Goal: Task Accomplishment & Management: Use online tool/utility

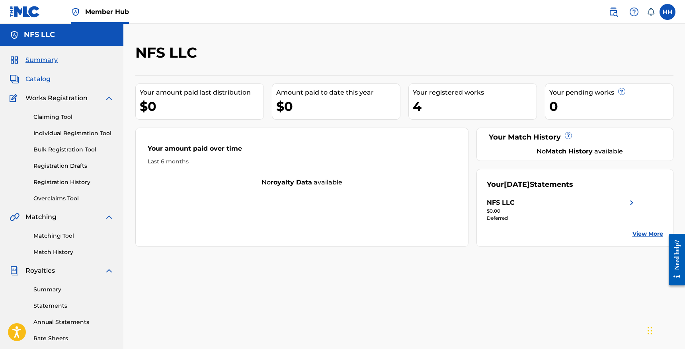
click at [40, 77] on span "Catalog" at bounding box center [37, 79] width 25 height 10
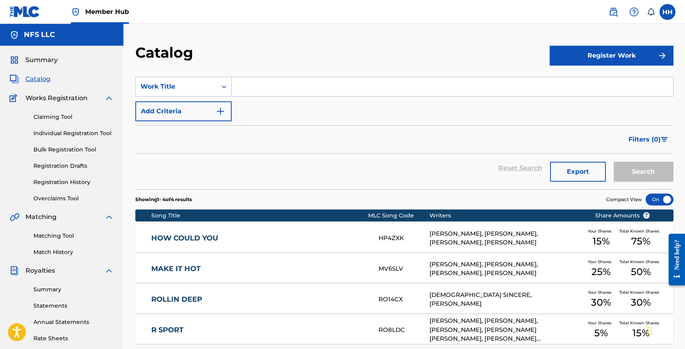
click at [242, 89] on input "Search Form" at bounding box center [452, 86] width 441 height 19
type input "[PERSON_NAME]"
click at [614, 162] on button "Search" at bounding box center [644, 172] width 60 height 20
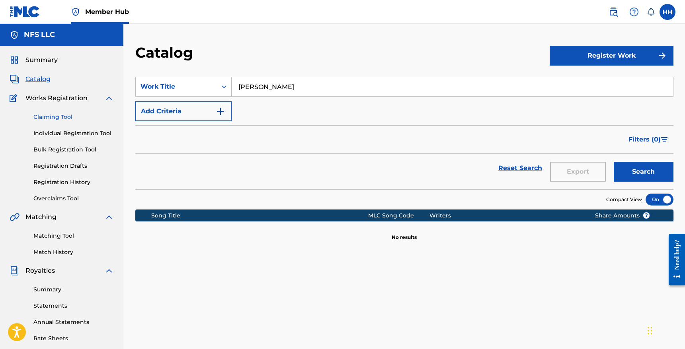
click at [61, 118] on link "Claiming Tool" at bounding box center [73, 117] width 80 height 8
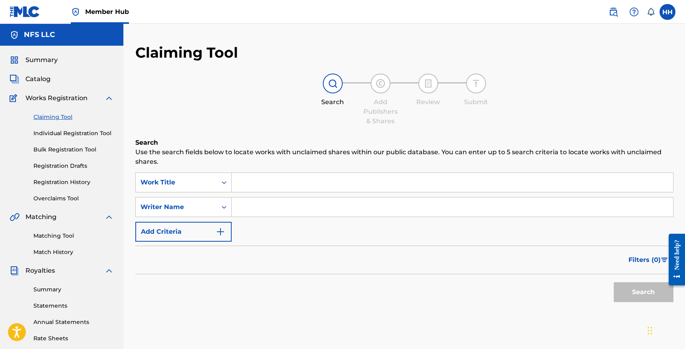
click at [272, 185] on input "Search Form" at bounding box center [452, 182] width 441 height 19
click at [271, 206] on input "Search Form" at bounding box center [452, 207] width 441 height 19
click at [244, 182] on input "Search Form" at bounding box center [452, 182] width 441 height 19
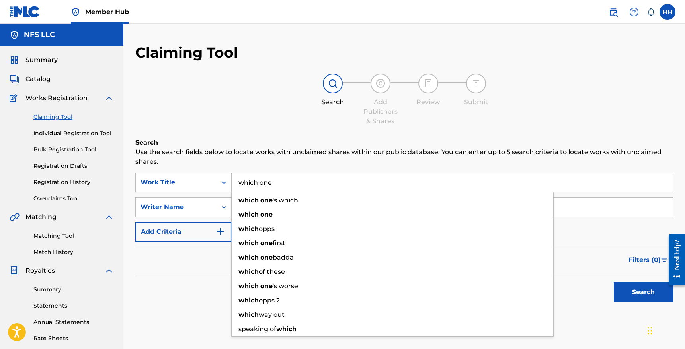
click at [614, 283] on button "Search" at bounding box center [644, 293] width 60 height 20
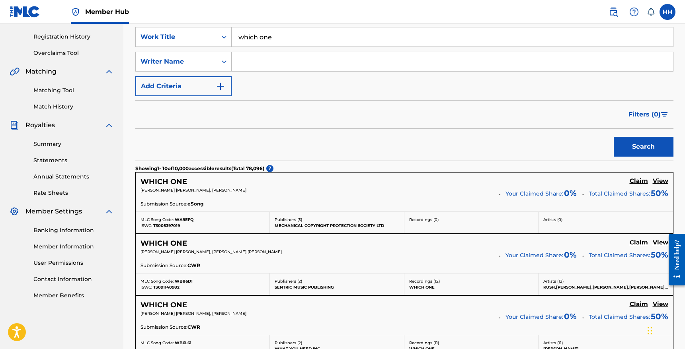
scroll to position [86, 0]
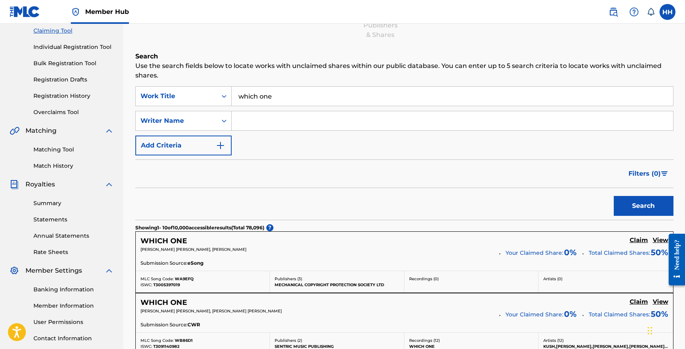
click at [283, 99] on input "which one" at bounding box center [452, 96] width 441 height 19
type input "w"
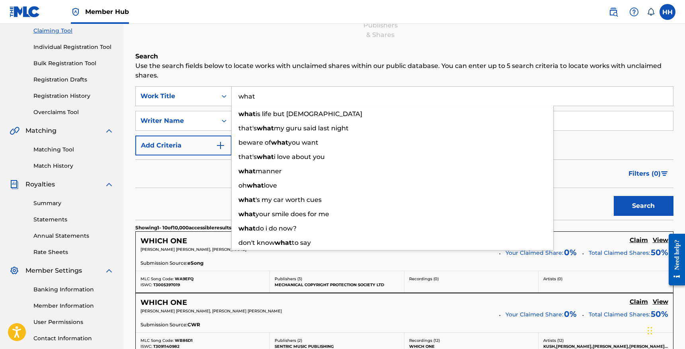
click at [276, 87] on input "what" at bounding box center [452, 96] width 441 height 19
click at [267, 90] on input "what" at bounding box center [452, 96] width 441 height 19
click at [252, 77] on p "Use the search fields below to locate works with unclaimed shares within our pu…" at bounding box center [404, 70] width 538 height 19
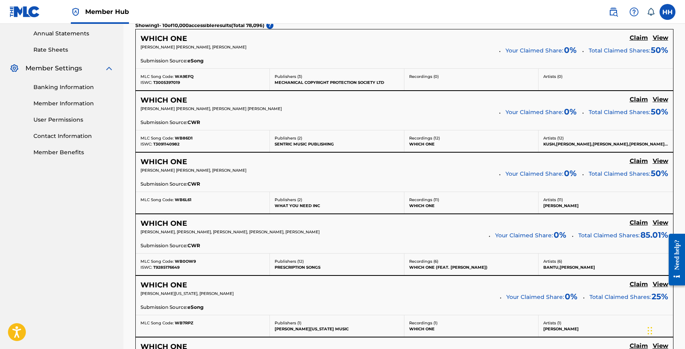
scroll to position [0, 0]
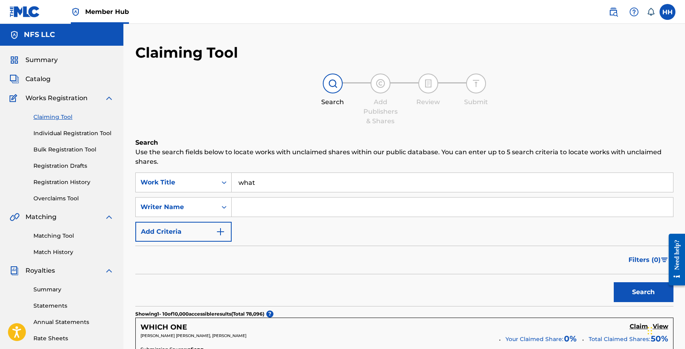
click at [270, 179] on input "what" at bounding box center [452, 182] width 441 height 19
type input "hours of silence"
click at [614, 283] on button "Search" at bounding box center [644, 293] width 60 height 20
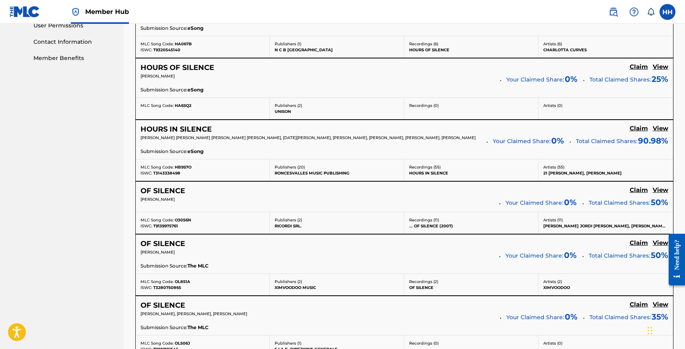
scroll to position [384, 0]
click at [663, 129] on h5 "View" at bounding box center [661, 128] width 16 height 8
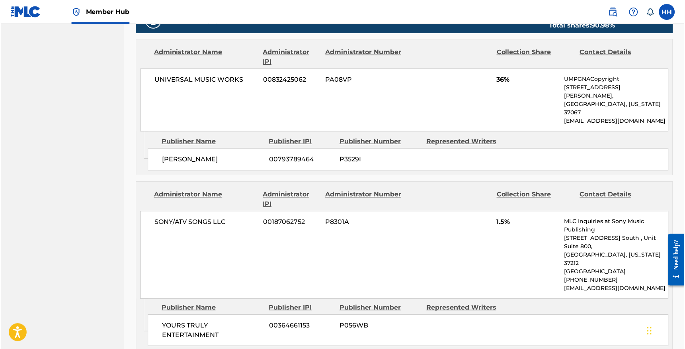
scroll to position [439, 0]
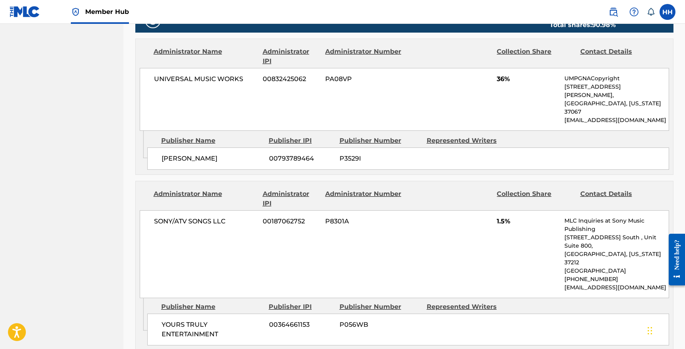
click at [193, 154] on span "[PERSON_NAME]" at bounding box center [212, 159] width 101 height 10
click at [241, 154] on span "[PERSON_NAME]" at bounding box center [212, 159] width 101 height 10
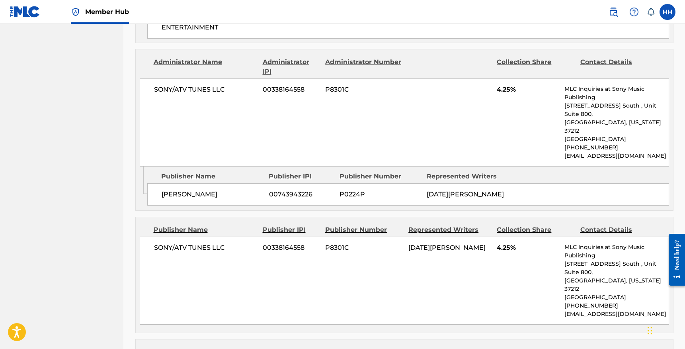
scroll to position [747, 0]
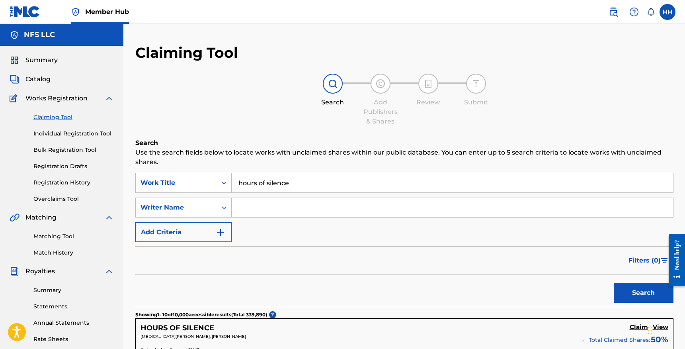
click at [300, 181] on input "hours of silence" at bounding box center [452, 182] width 441 height 19
